Goal: Task Accomplishment & Management: Manage account settings

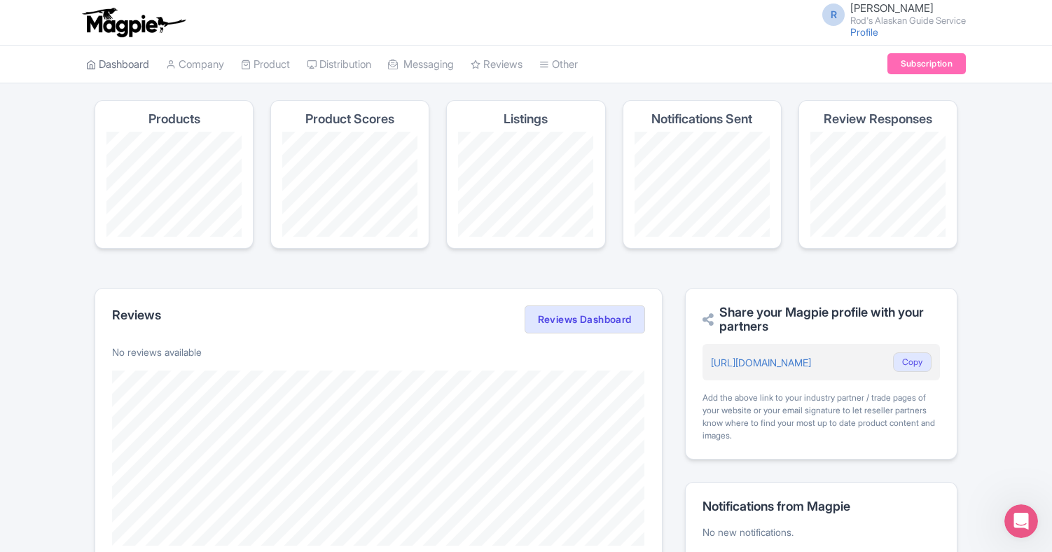
click at [124, 63] on link "Dashboard" at bounding box center [117, 65] width 63 height 39
click at [511, 61] on link "Reviews" at bounding box center [496, 65] width 52 height 39
click at [199, 61] on link "Company" at bounding box center [195, 65] width 58 height 39
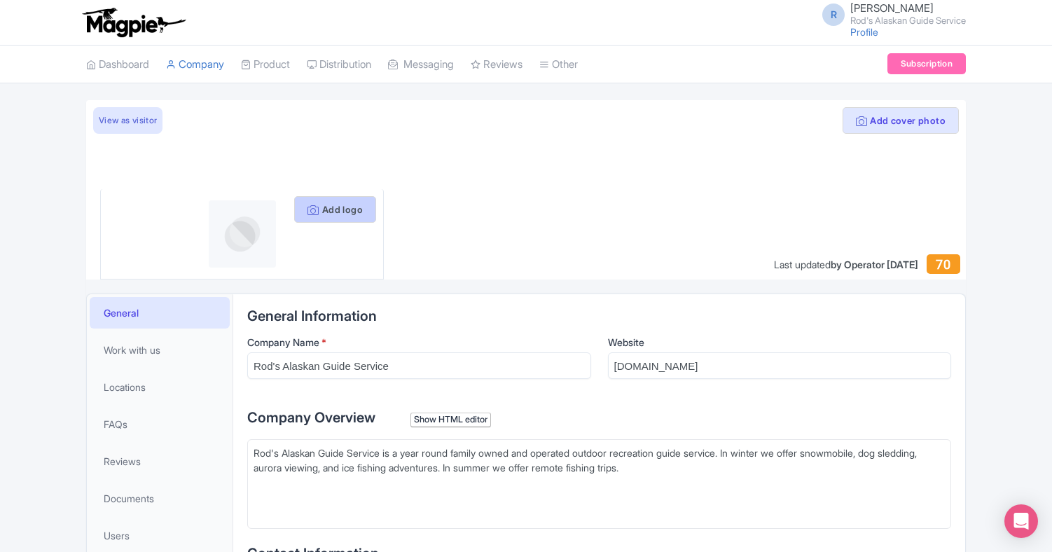
click at [328, 202] on button "Add logo" at bounding box center [335, 209] width 82 height 27
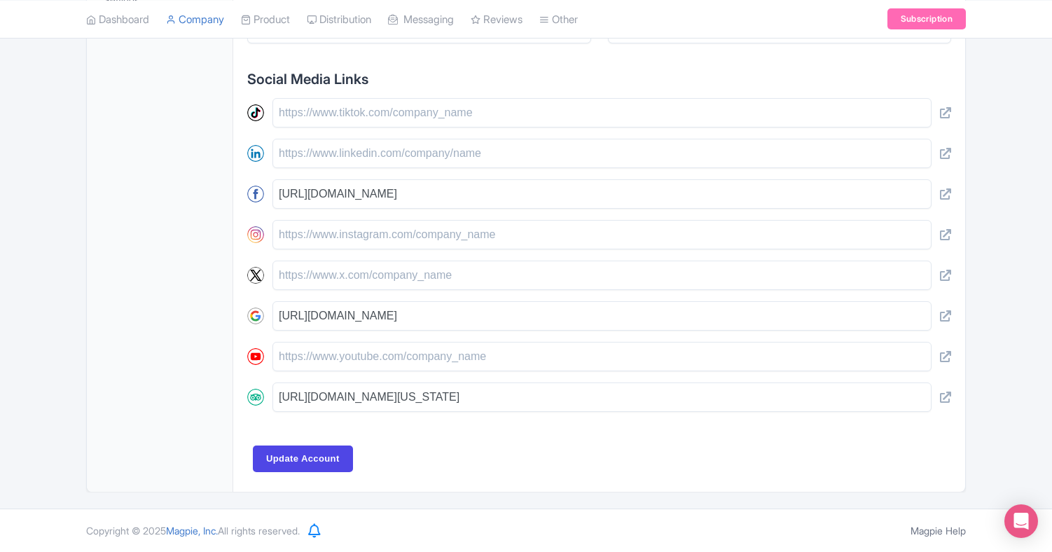
scroll to position [573, 0]
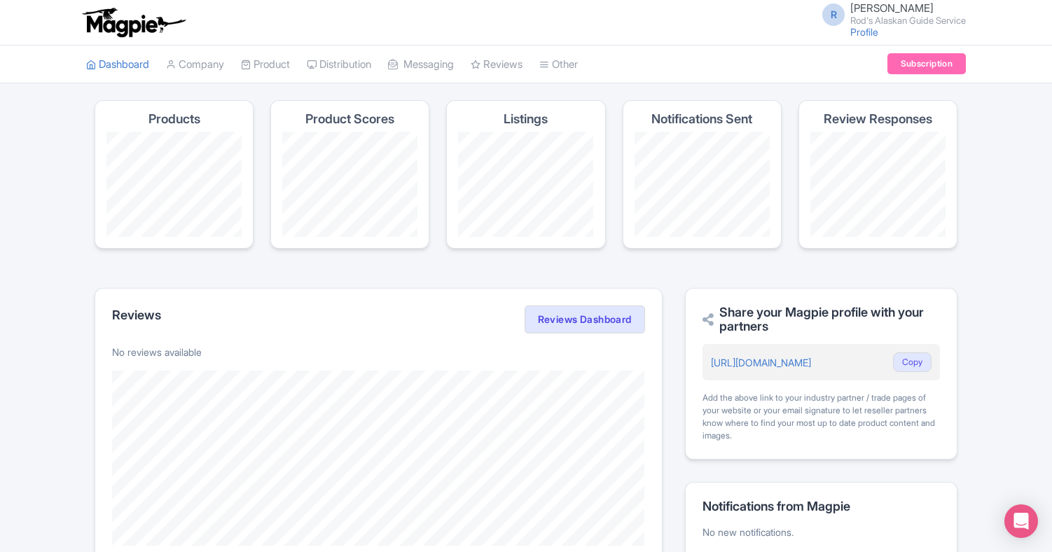
scroll to position [229, 0]
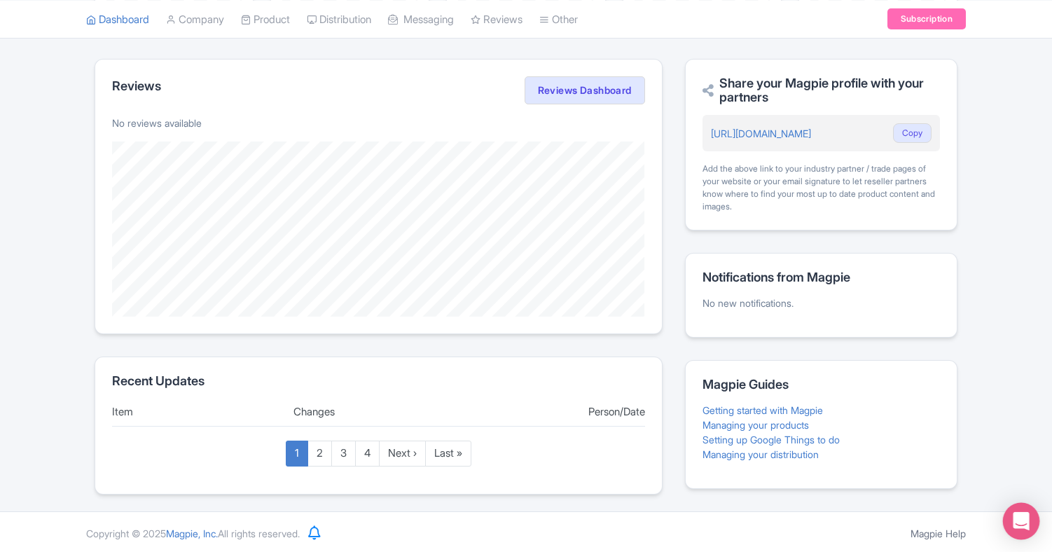
click at [1020, 519] on icon "Open Intercom Messenger" at bounding box center [1020, 521] width 16 height 18
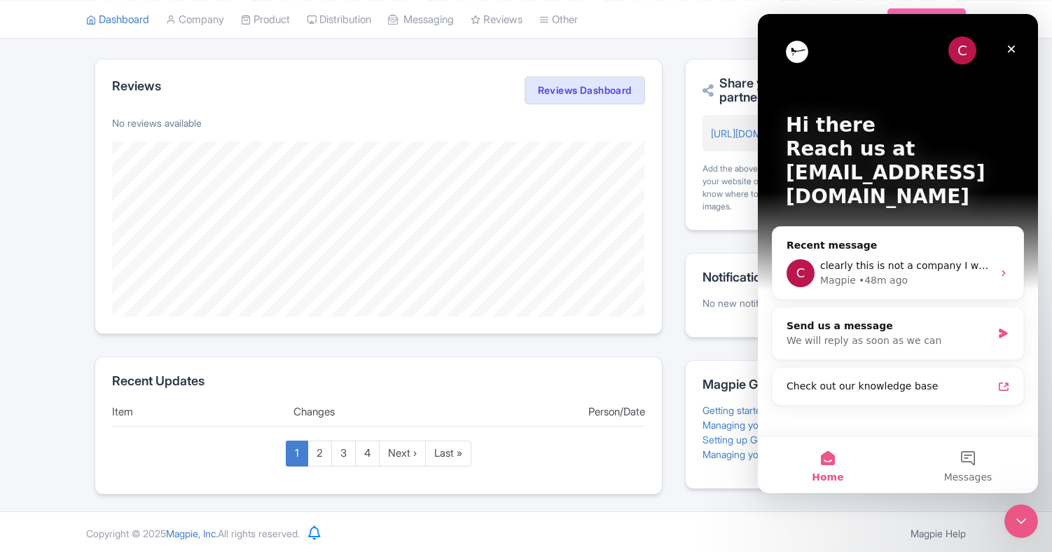
scroll to position [0, 0]
click at [912, 176] on p "Reach us at support@magpie.travel" at bounding box center [897, 172] width 224 height 71
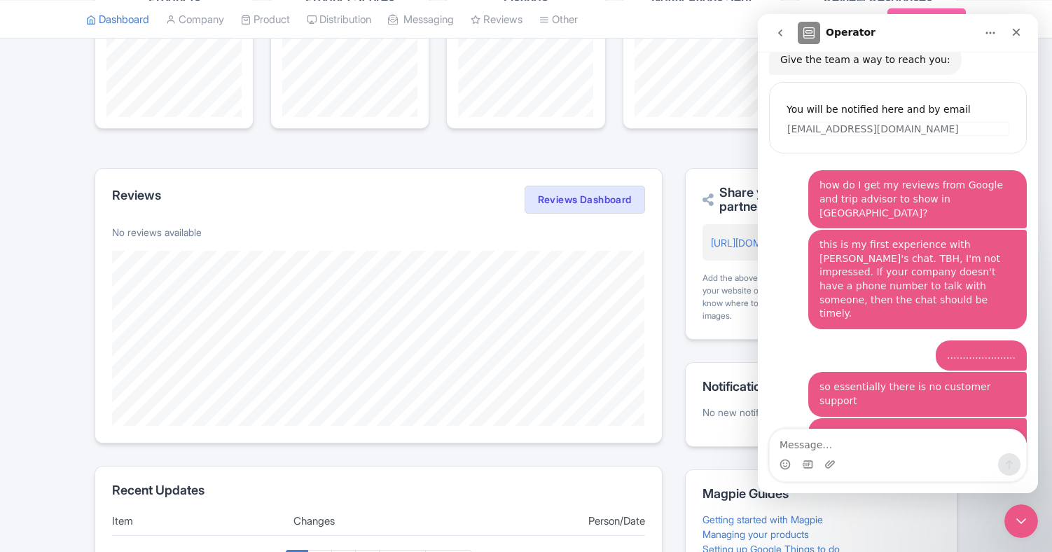
scroll to position [162, 0]
type textarea ".............."
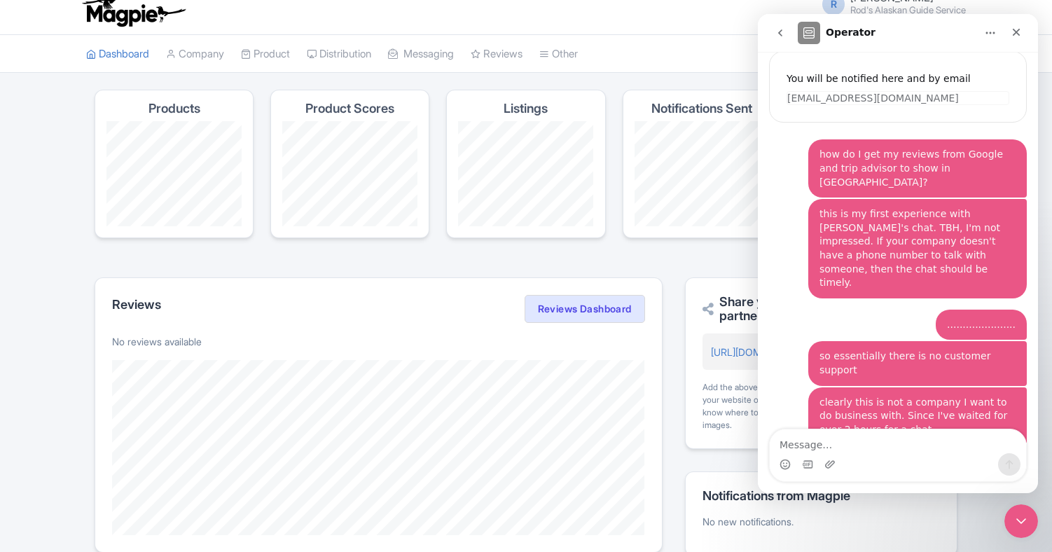
scroll to position [0, 0]
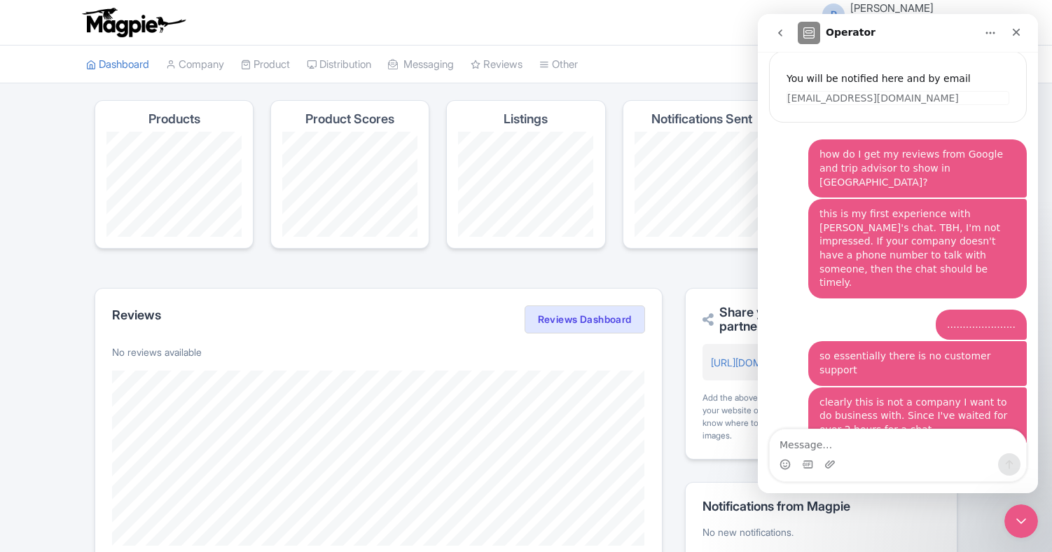
click at [990, 28] on icon "Home" at bounding box center [989, 32] width 11 height 11
click at [1017, 30] on icon "Close" at bounding box center [1016, 33] width 8 height 8
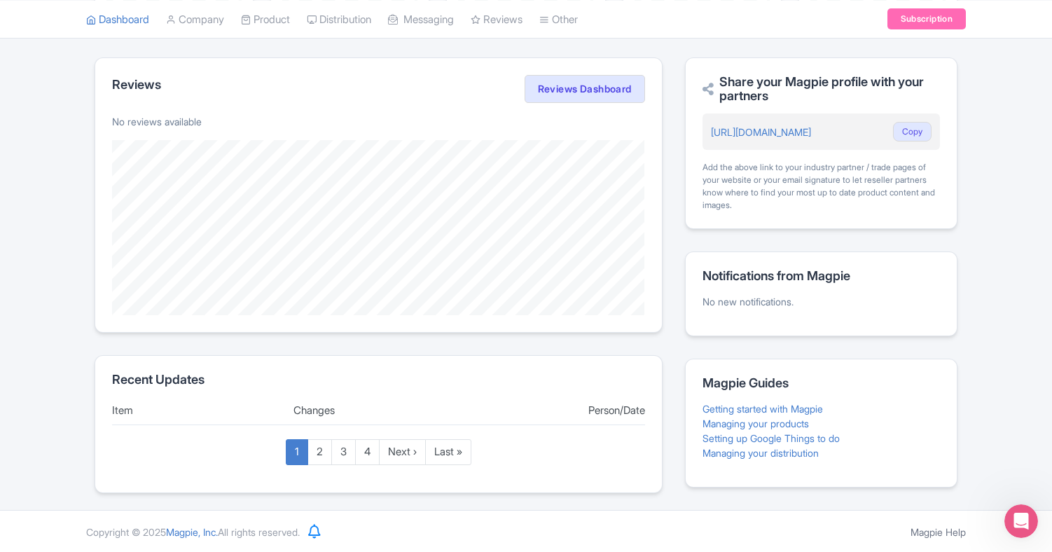
scroll to position [229, 0]
click at [315, 451] on link "2" at bounding box center [319, 453] width 25 height 26
click at [320, 451] on link "2" at bounding box center [319, 453] width 25 height 26
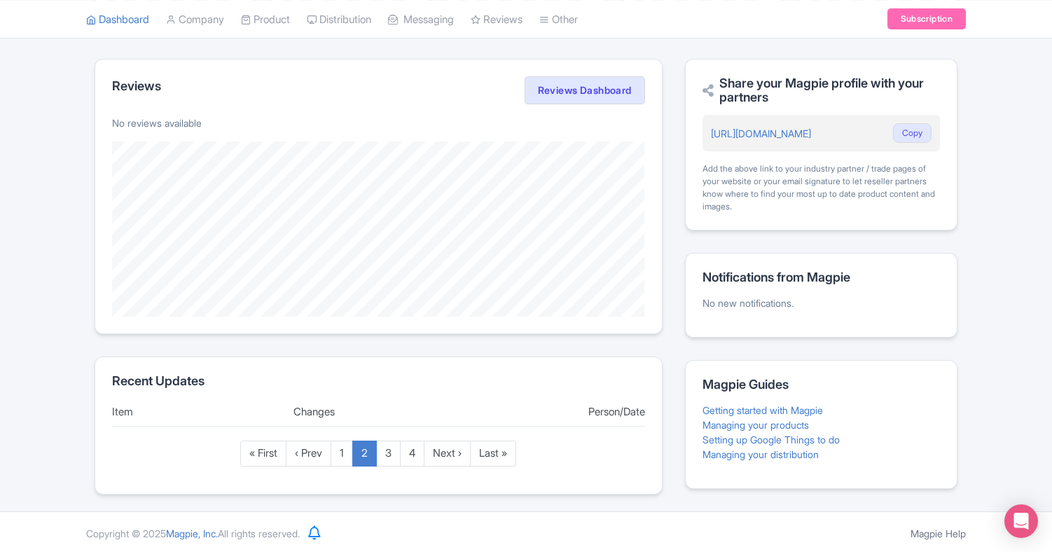
click at [716, 14] on ul "Dashboard Company Product My Products Image Library Rate Sheets Distribution Ma…" at bounding box center [526, 19] width 896 height 38
